Goal: Check status: Check status

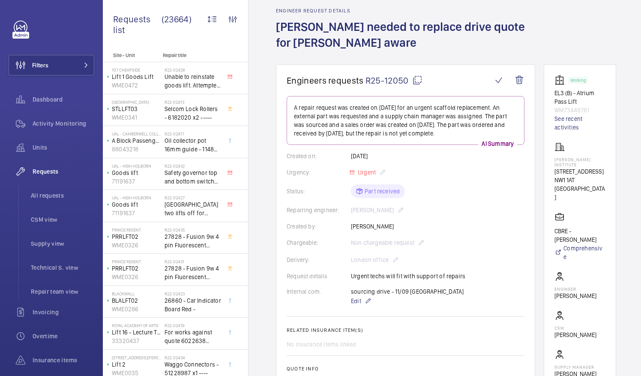
scroll to position [35, 0]
click at [414, 82] on mat-icon at bounding box center [417, 80] width 10 height 10
drag, startPoint x: 565, startPoint y: 280, endPoint x: 604, endPoint y: 281, distance: 39.4
click at [596, 292] on p "Daniel Fingleton" at bounding box center [575, 296] width 42 height 9
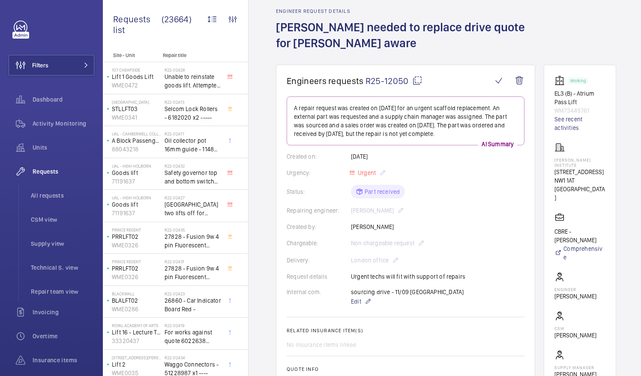
drag, startPoint x: 604, startPoint y: 281, endPoint x: 600, endPoint y: 278, distance: 5.4
copy p "Daniel Fingleton"
drag, startPoint x: 564, startPoint y: 157, endPoint x: 586, endPoint y: 165, distance: 22.8
click at [586, 165] on p "Francis Crick Institute" at bounding box center [579, 162] width 51 height 10
drag, startPoint x: 586, startPoint y: 165, endPoint x: 580, endPoint y: 165, distance: 6.0
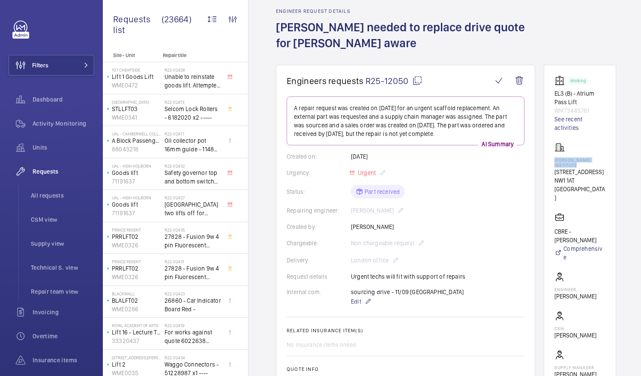
copy p "Francis Crick Institute"
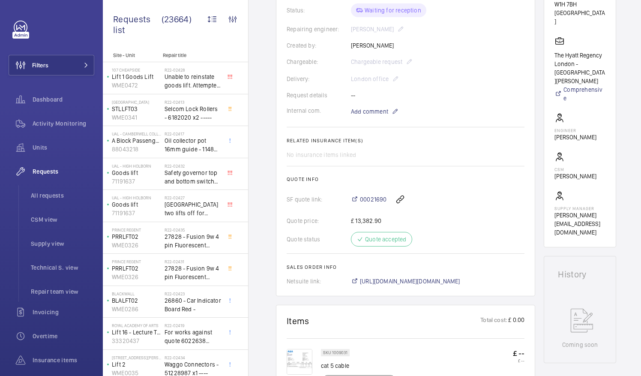
scroll to position [192, 0]
click at [453, 278] on span "[URL][DOMAIN_NAME][DOMAIN_NAME]" at bounding box center [410, 280] width 100 height 9
